Goal: Information Seeking & Learning: Learn about a topic

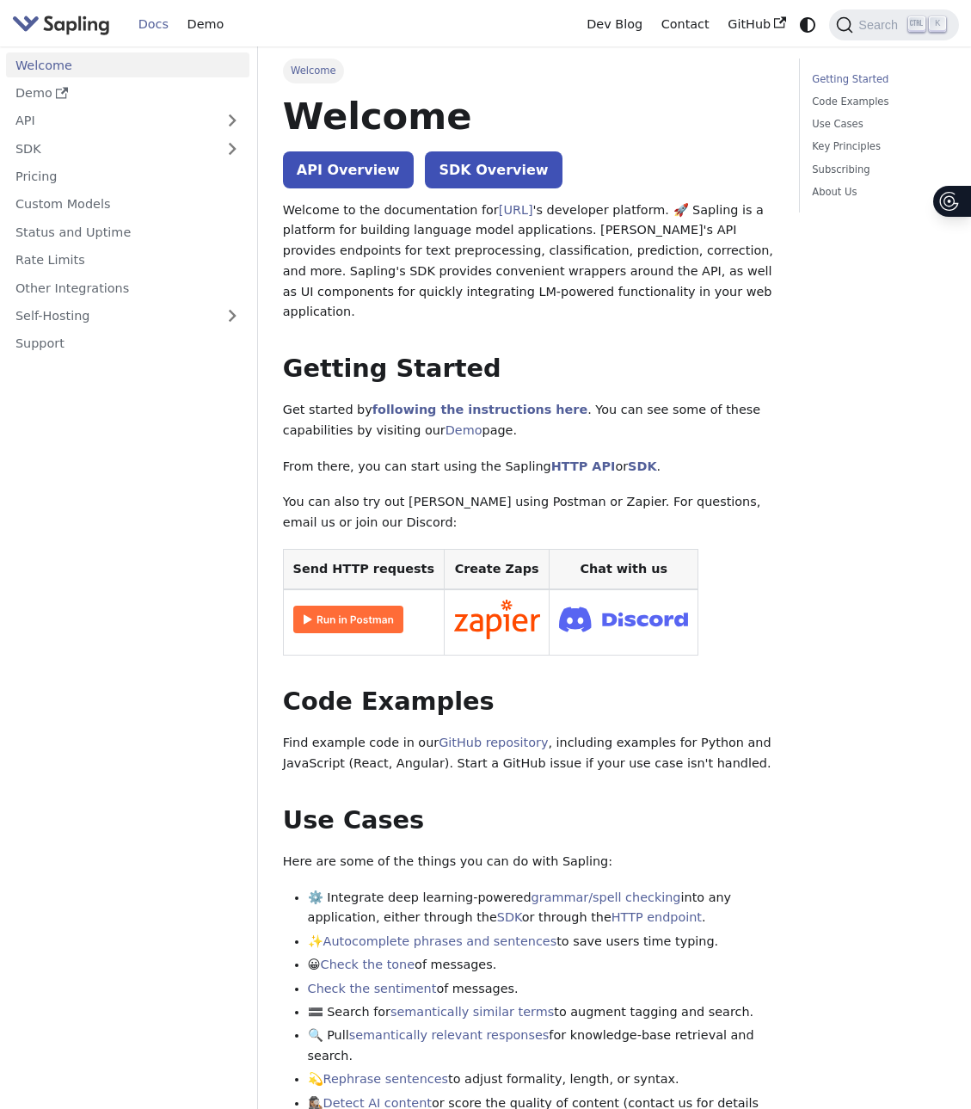
click at [65, 75] on link "Welcome" at bounding box center [127, 64] width 243 height 25
click at [166, 28] on link "Docs" at bounding box center [153, 24] width 49 height 27
click at [165, 23] on link "Docs" at bounding box center [153, 24] width 49 height 27
click at [316, 83] on span "Welcome" at bounding box center [313, 71] width 61 height 24
